Goal: Use online tool/utility: Utilize a website feature to perform a specific function

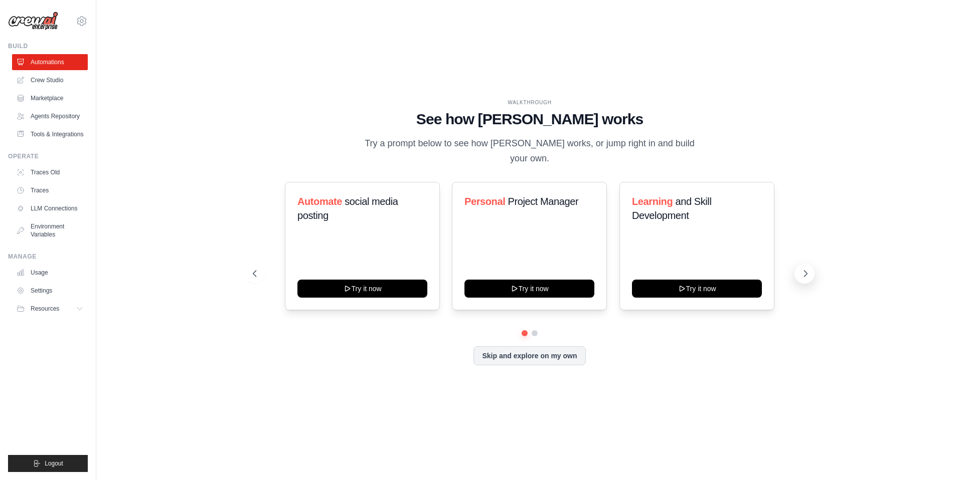
click at [801, 269] on icon at bounding box center [805, 274] width 10 height 10
click at [259, 264] on button at bounding box center [255, 274] width 20 height 20
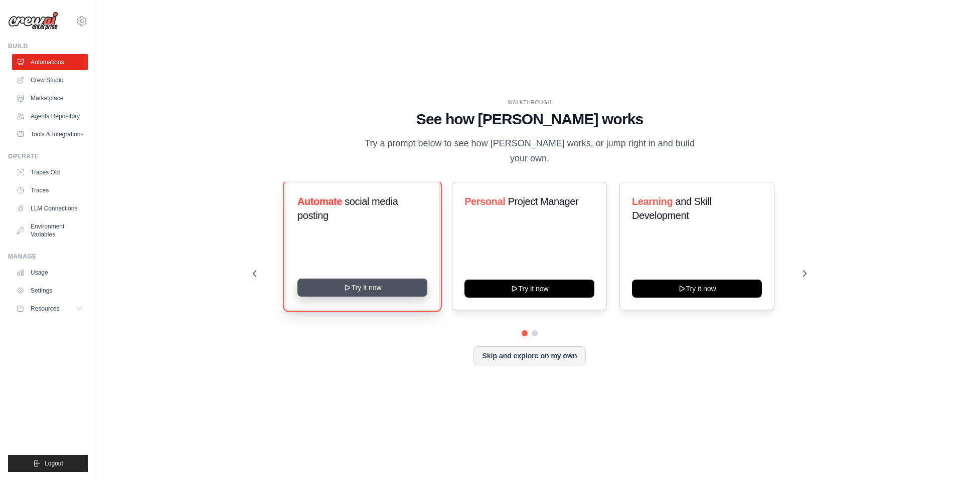
click at [369, 279] on button "Try it now" at bounding box center [362, 288] width 130 height 18
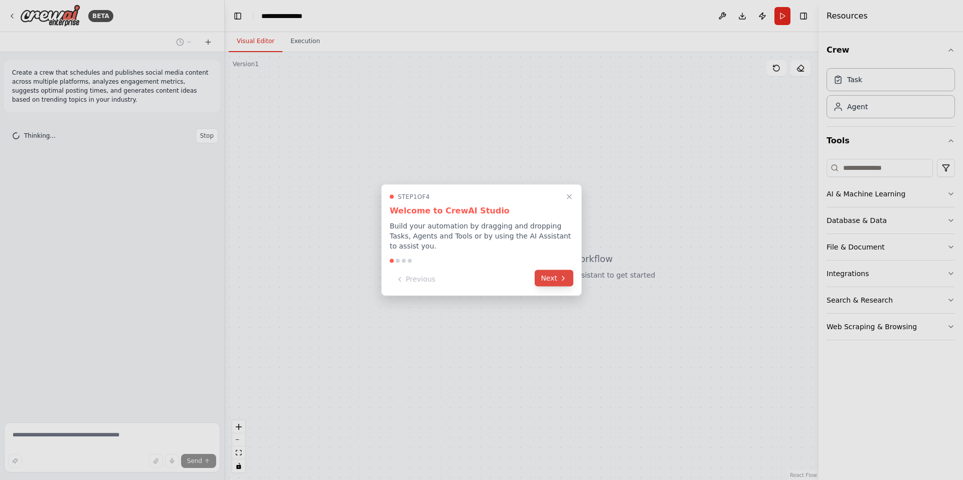
click at [547, 280] on button "Next" at bounding box center [554, 278] width 39 height 17
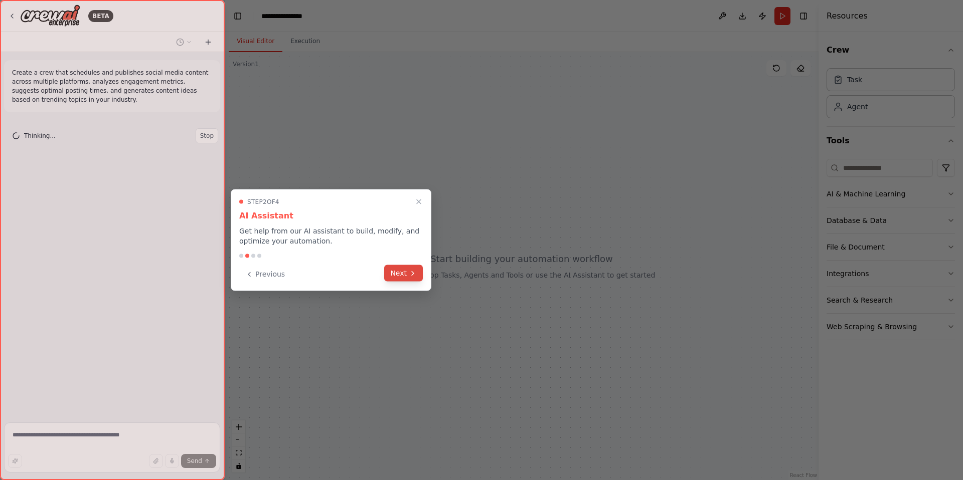
click at [417, 268] on button "Next" at bounding box center [403, 273] width 39 height 17
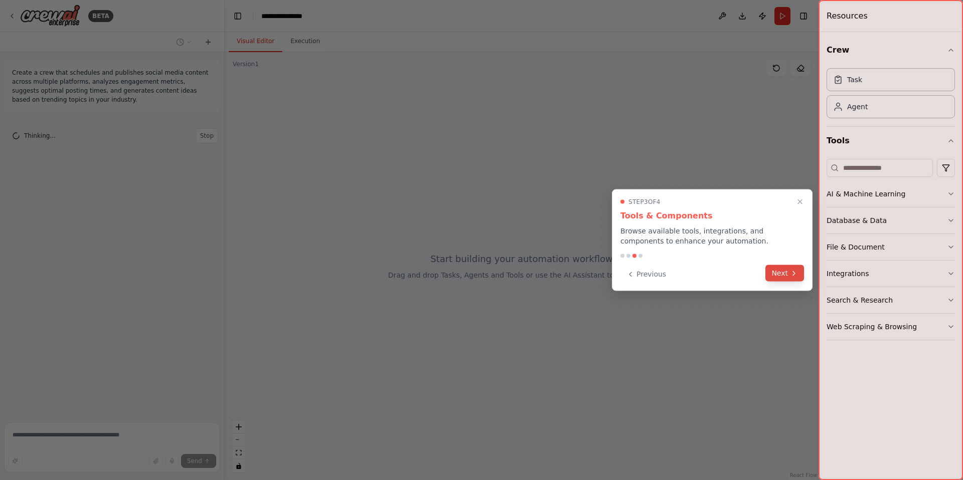
click at [775, 278] on button "Next" at bounding box center [784, 273] width 39 height 17
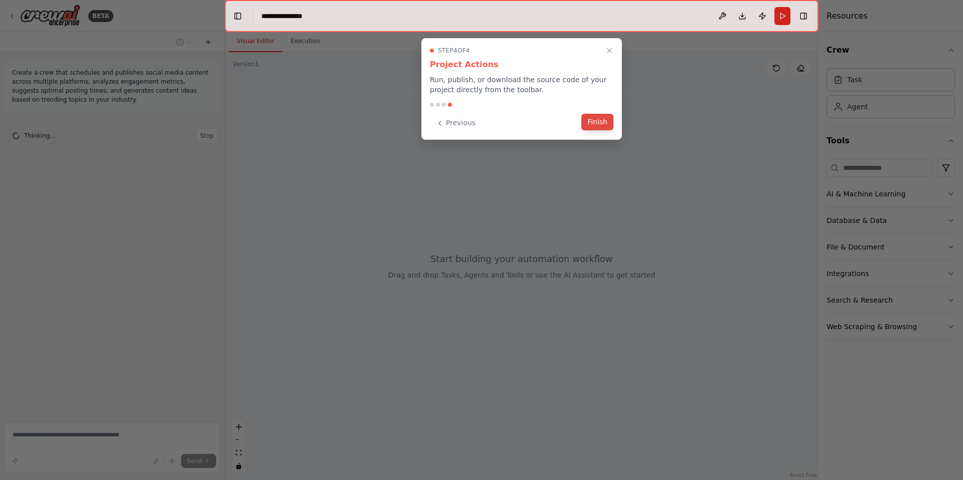
click at [612, 123] on button "Finish" at bounding box center [597, 122] width 32 height 17
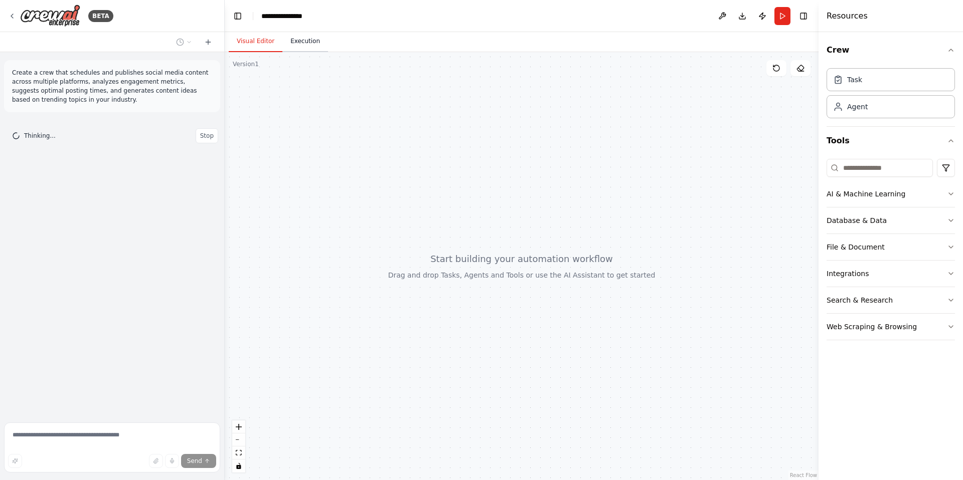
click at [302, 43] on button "Execution" at bounding box center [305, 41] width 46 height 21
click at [262, 41] on button "Visual Editor" at bounding box center [256, 41] width 54 height 21
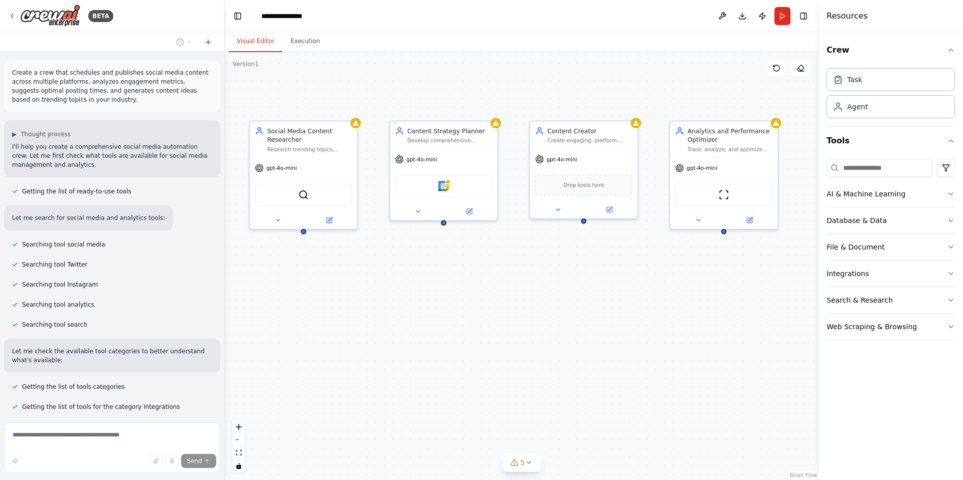
drag, startPoint x: 628, startPoint y: 313, endPoint x: 567, endPoint y: 306, distance: 61.7
click at [567, 306] on div "Social Media Content Researcher Research trending topics, industry insights, an…" at bounding box center [522, 266] width 594 height 428
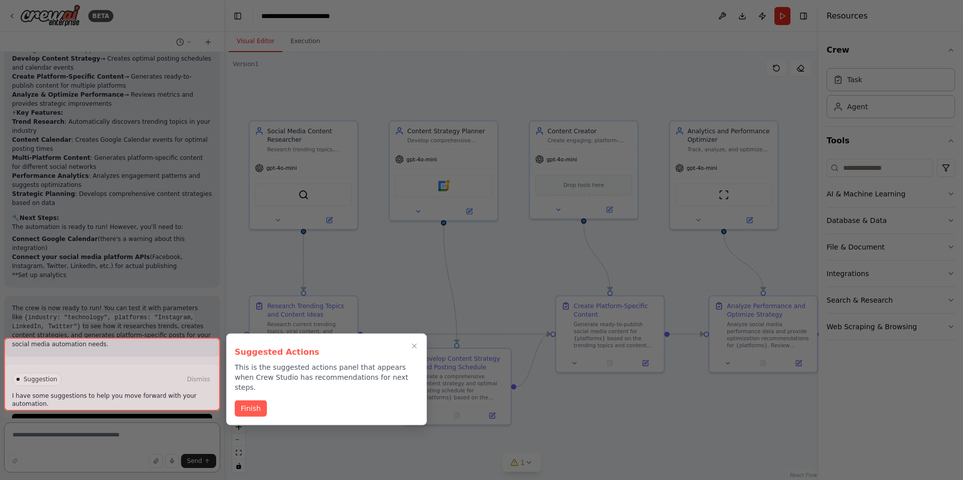
scroll to position [1028, 0]
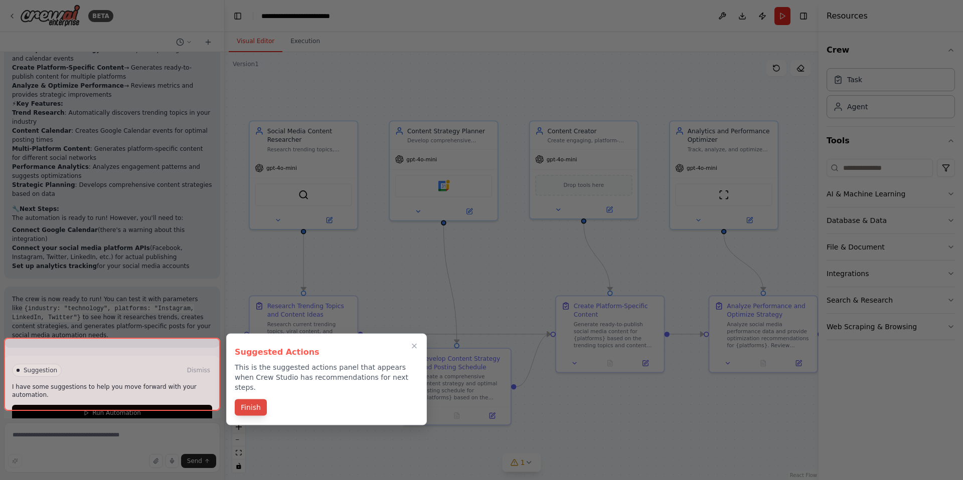
click at [265, 400] on button "Finish" at bounding box center [251, 408] width 32 height 17
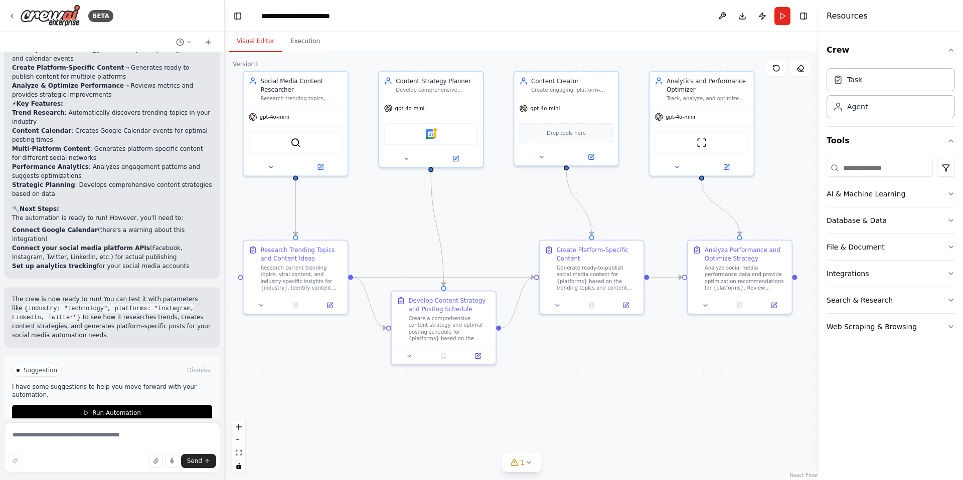
drag, startPoint x: 564, startPoint y: 410, endPoint x: 563, endPoint y: 344, distance: 66.2
click at [563, 343] on div ".deletable-edge-delete-btn { width: 20px; height: 20px; border: 0px solid #ffff…" at bounding box center [522, 266] width 594 height 428
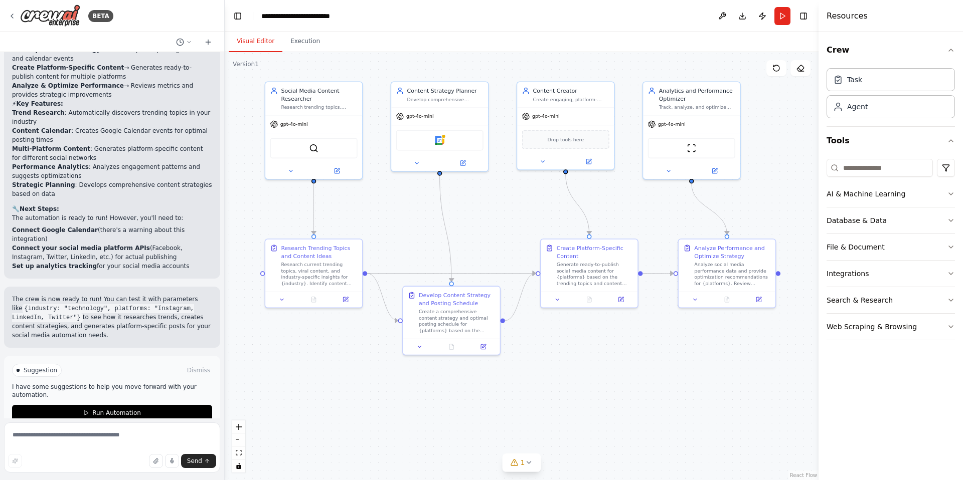
scroll to position [0, 0]
